Goal: Task Accomplishment & Management: Use online tool/utility

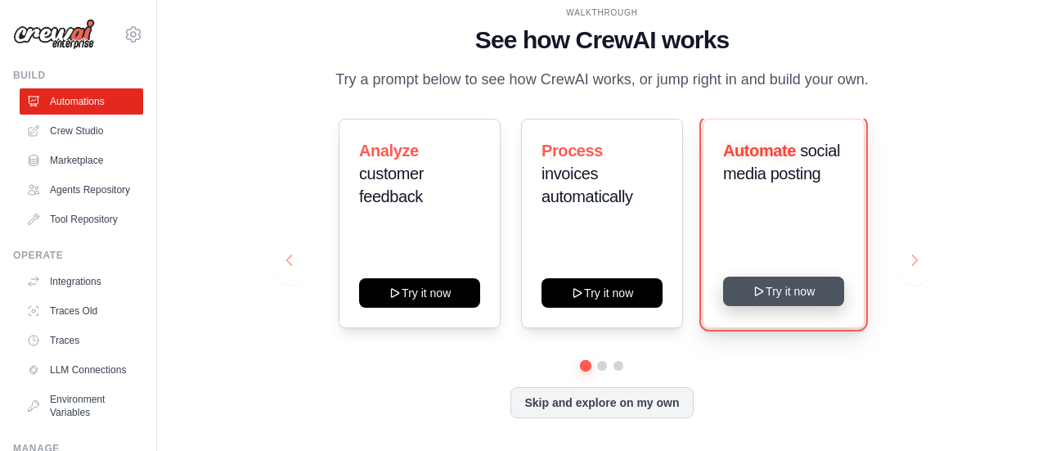
click at [779, 294] on button "Try it now" at bounding box center [783, 290] width 121 height 29
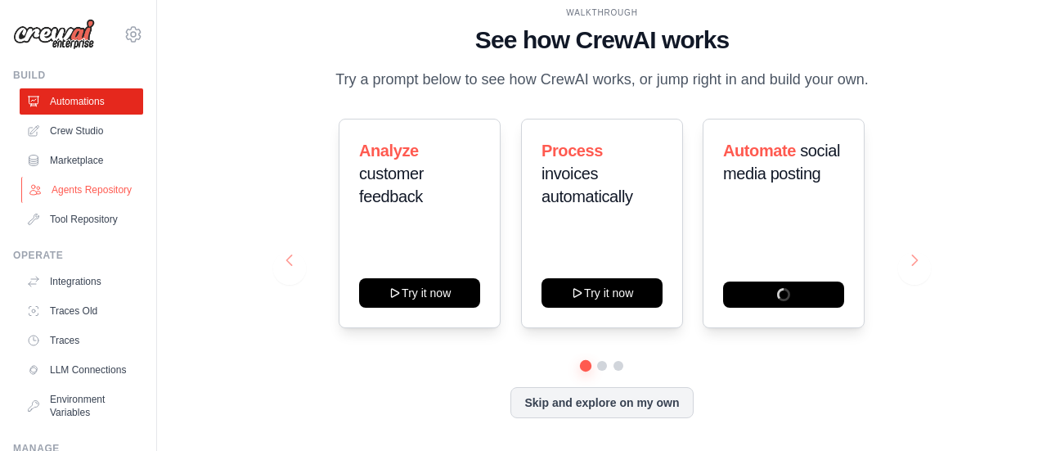
click at [79, 190] on link "Agents Repository" at bounding box center [82, 190] width 123 height 26
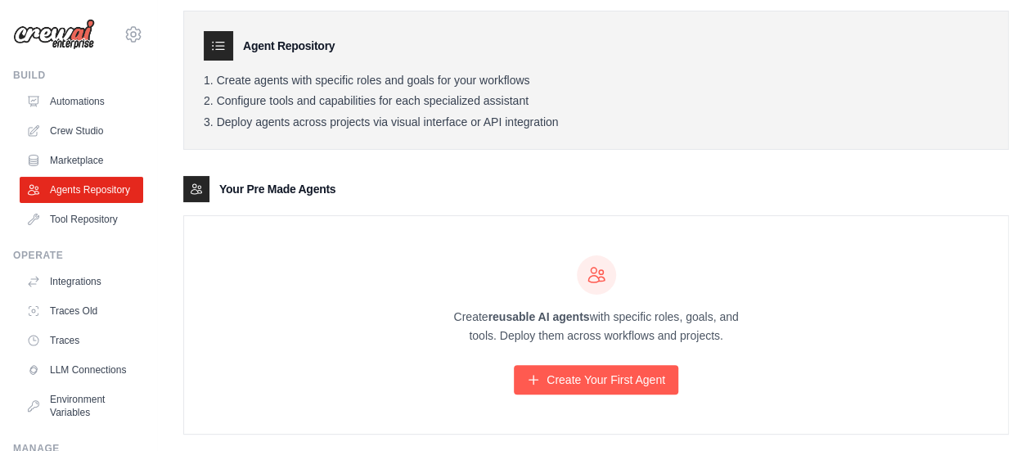
scroll to position [80, 0]
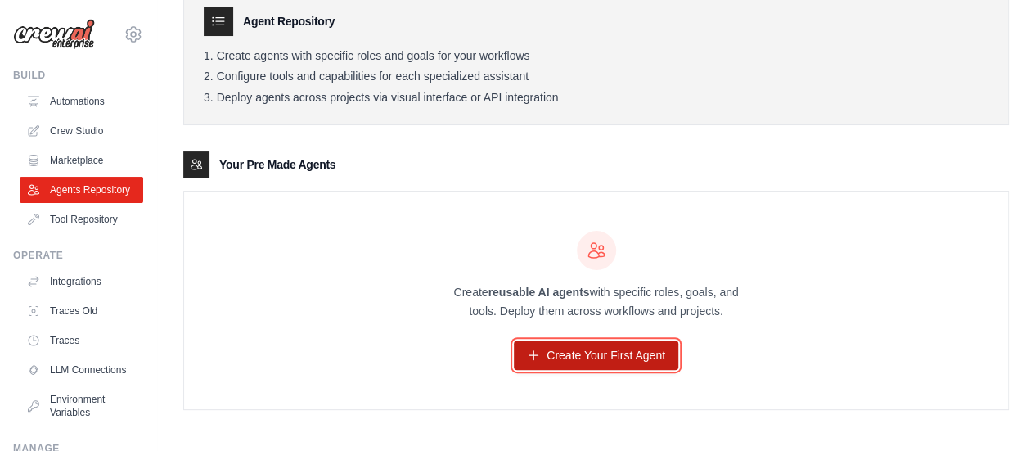
click at [586, 356] on link "Create Your First Agent" at bounding box center [596, 354] width 164 height 29
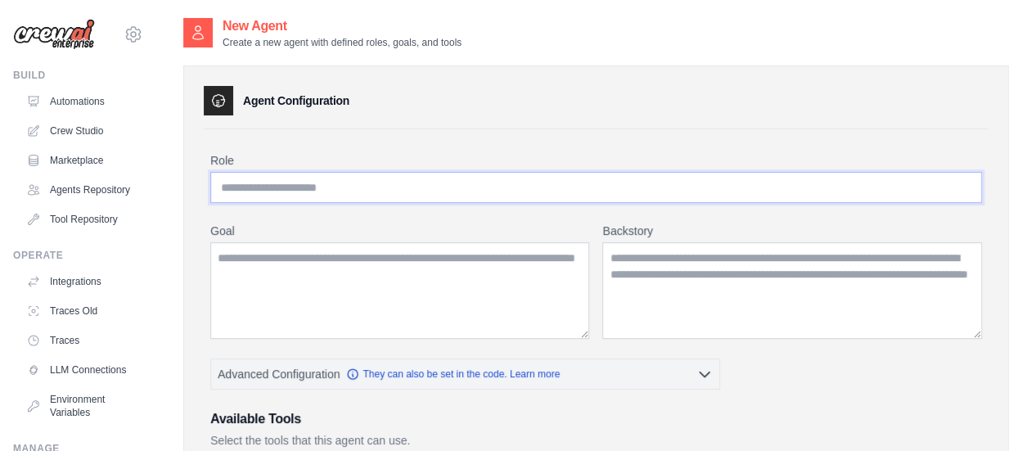
click at [289, 179] on input "Role" at bounding box center [595, 187] width 771 height 31
type input "***"
click at [265, 267] on textarea "Goal" at bounding box center [399, 290] width 379 height 97
click at [642, 258] on textarea "Backstory" at bounding box center [791, 290] width 379 height 97
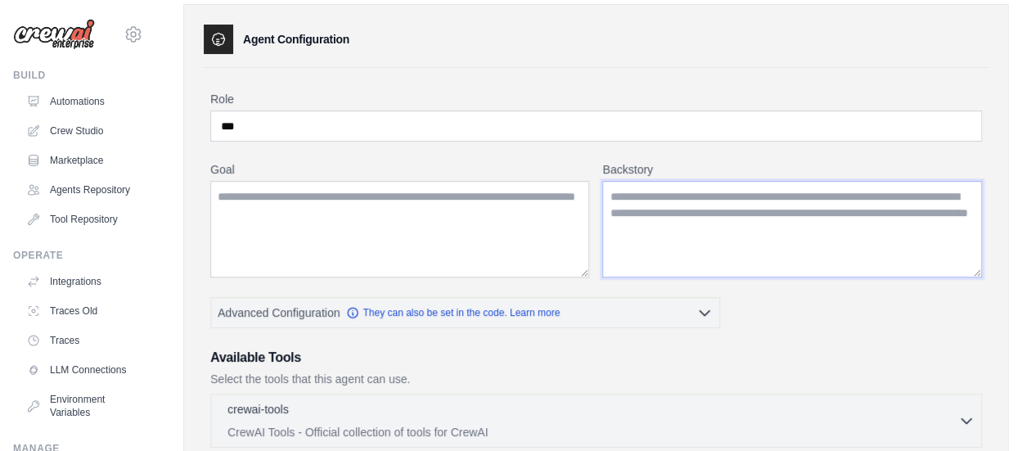
scroll to position [245, 0]
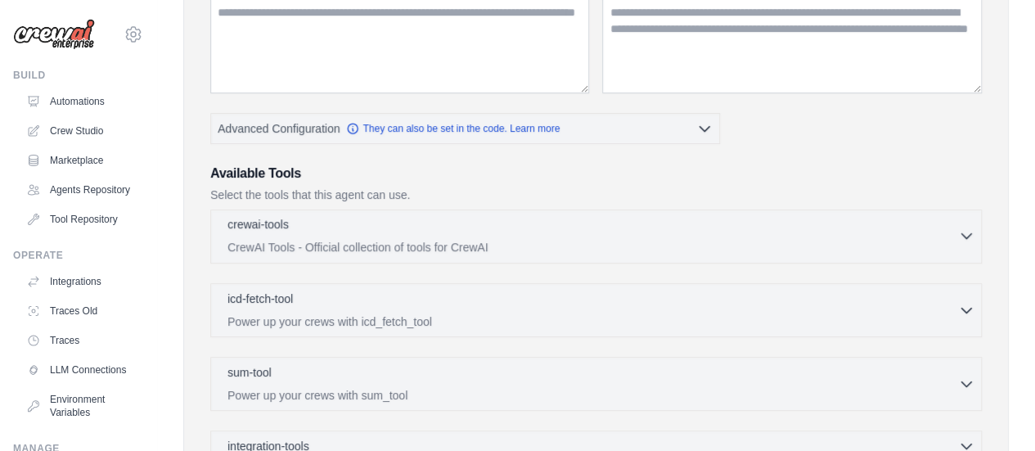
click at [961, 235] on icon "button" at bounding box center [966, 235] width 16 height 16
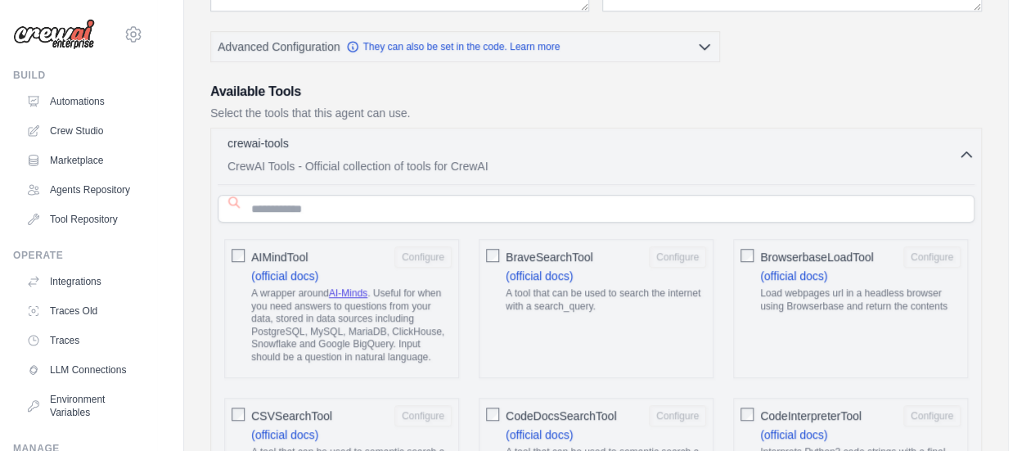
scroll to position [0, 0]
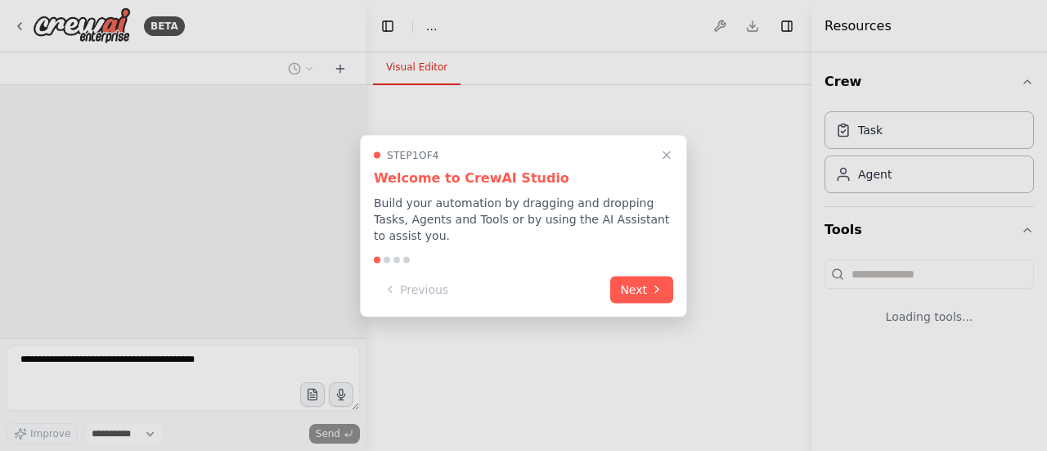
select select "****"
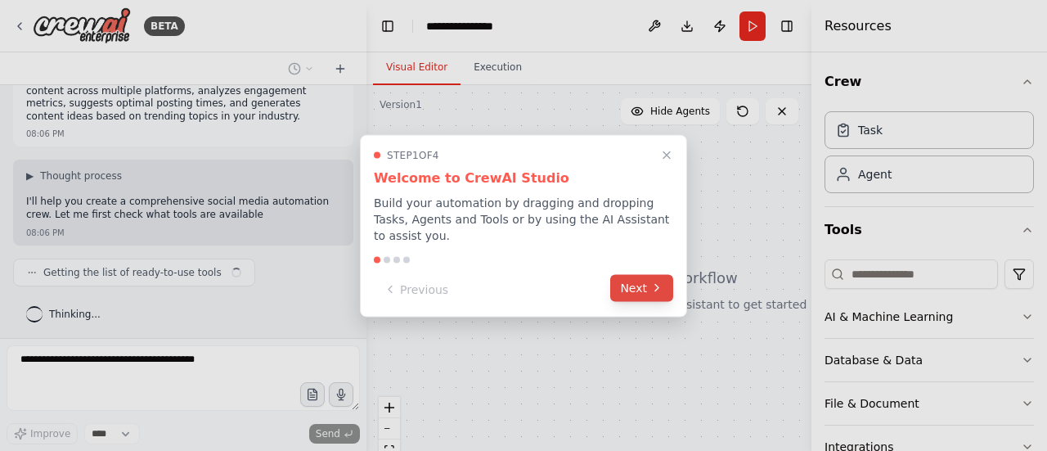
scroll to position [46, 0]
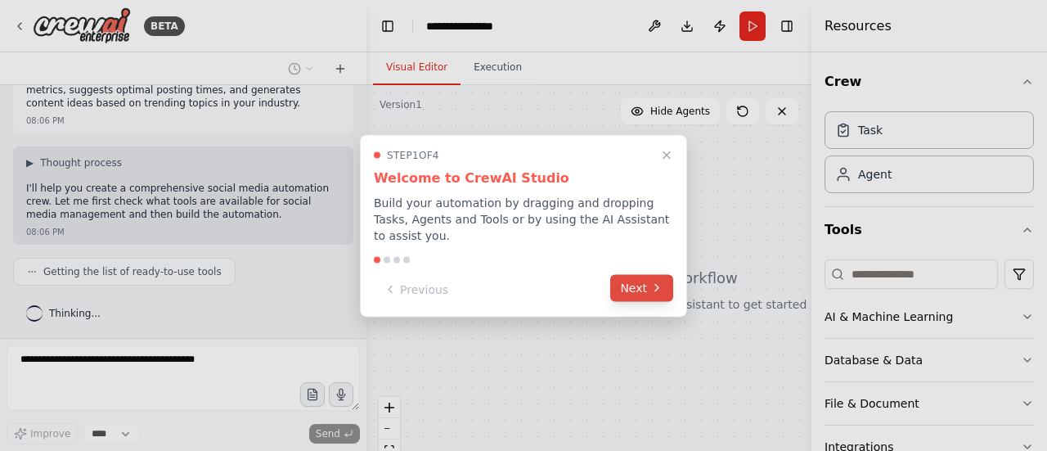
click at [645, 281] on button "Next" at bounding box center [641, 287] width 63 height 27
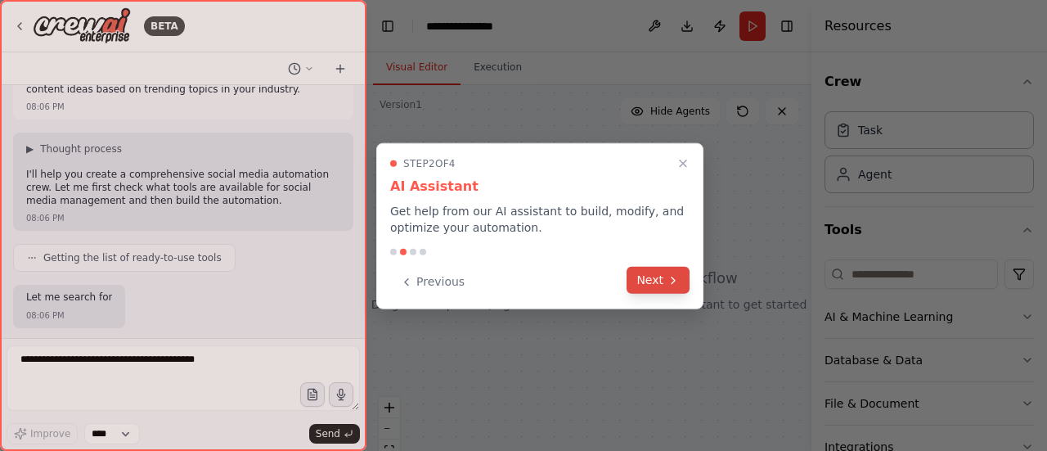
click at [663, 281] on button "Next" at bounding box center [657, 280] width 63 height 27
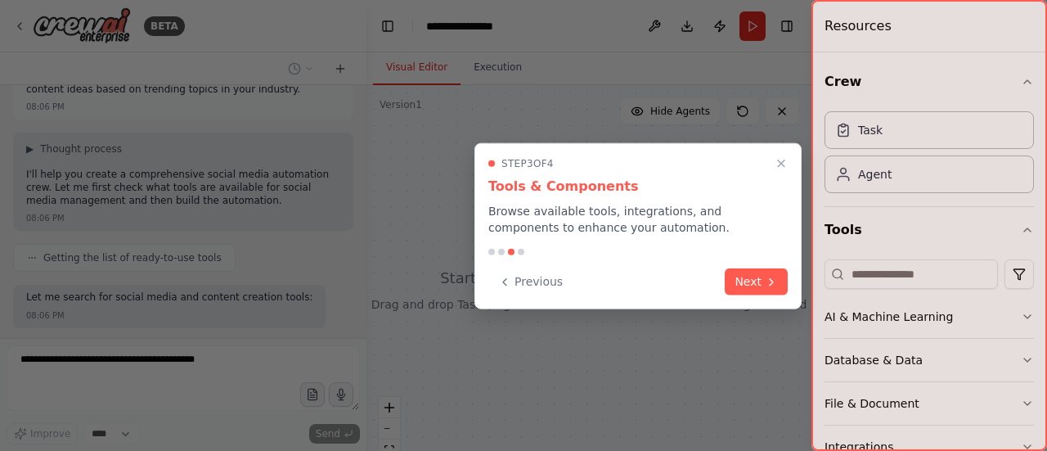
scroll to position [142, 0]
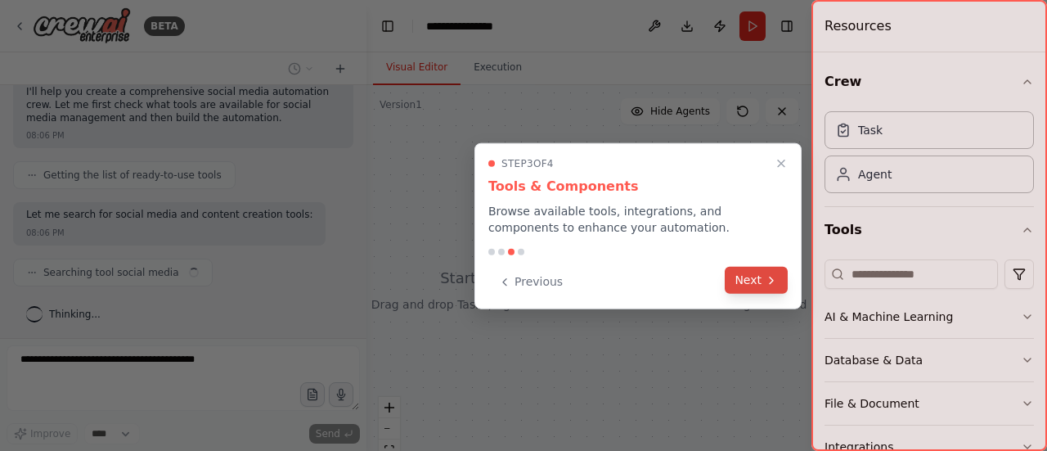
click at [746, 276] on button "Next" at bounding box center [756, 280] width 63 height 27
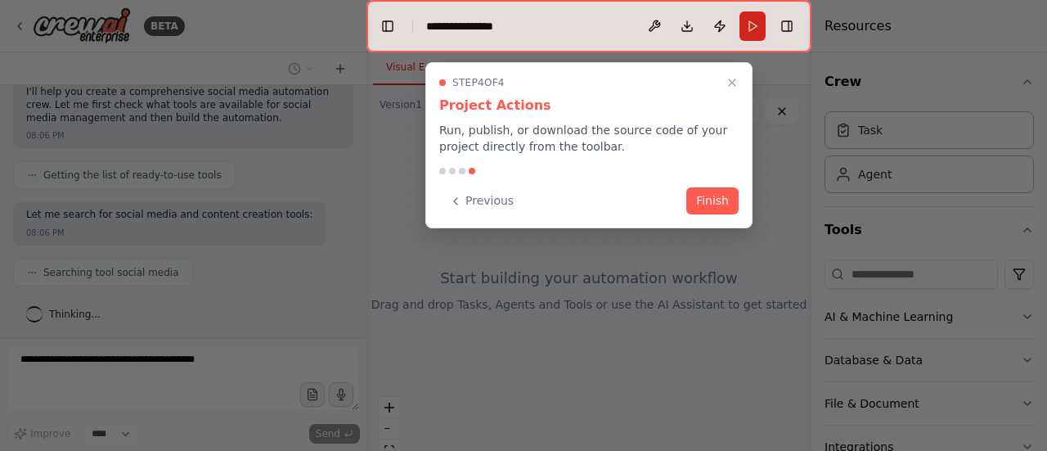
click at [720, 192] on button "Finish" at bounding box center [712, 200] width 52 height 27
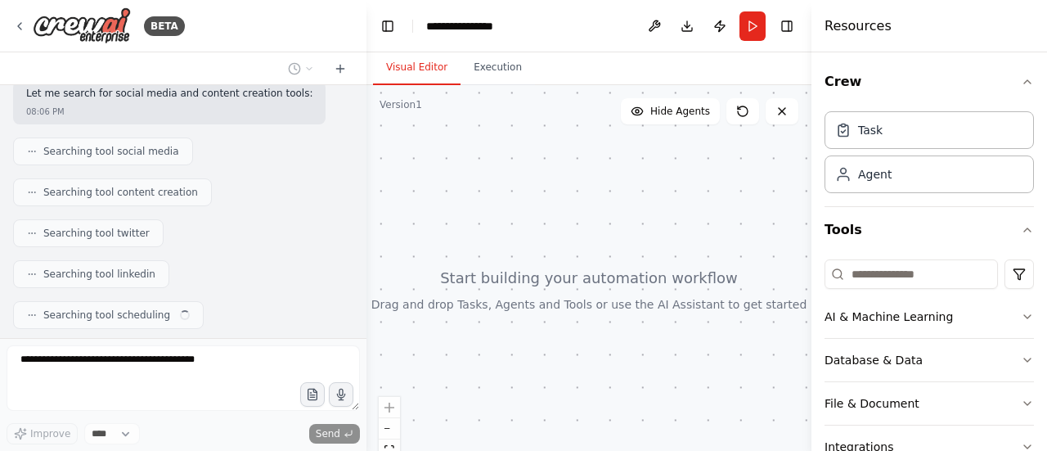
scroll to position [304, 0]
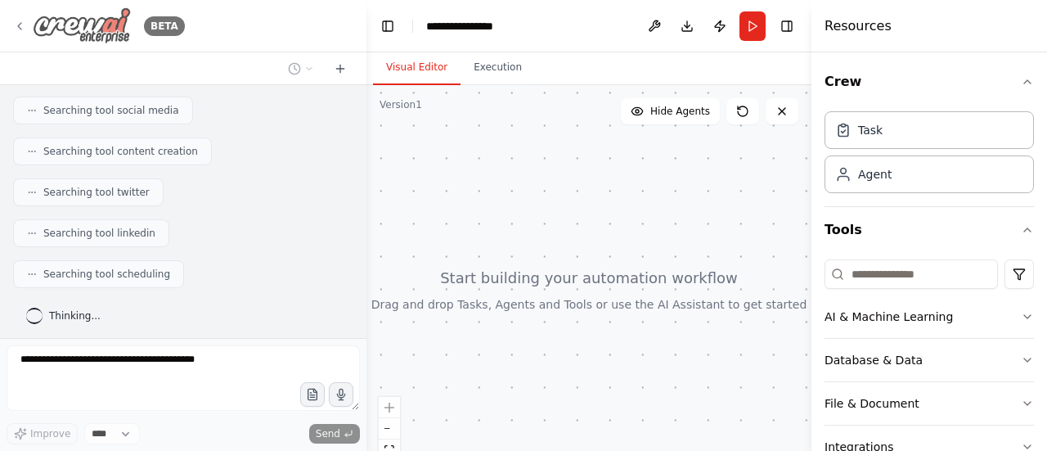
click at [20, 27] on icon at bounding box center [19, 26] width 13 height 13
